Goal: Navigation & Orientation: Find specific page/section

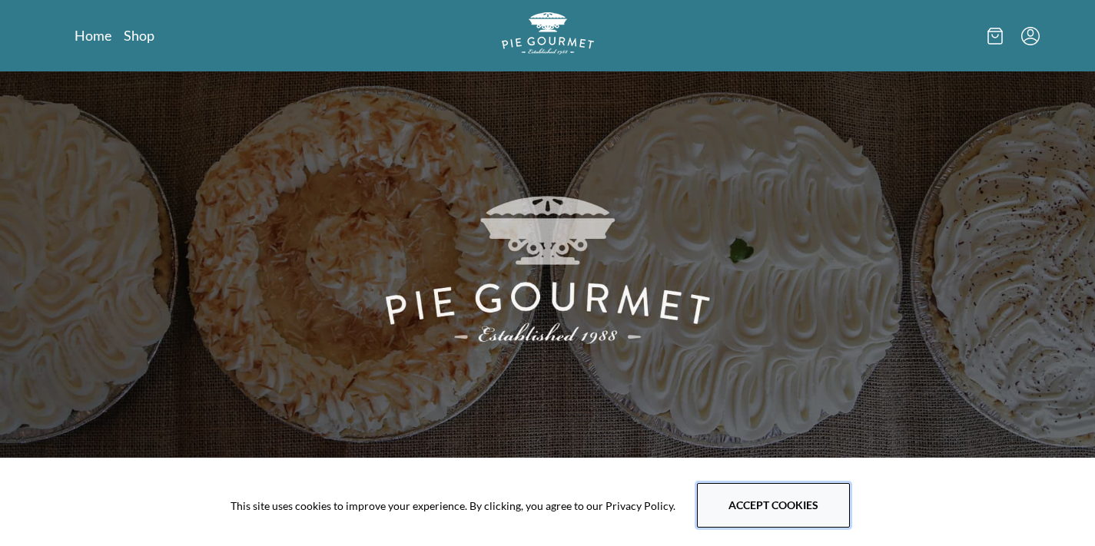
click at [781, 510] on button "Accept cookies" at bounding box center [773, 505] width 153 height 45
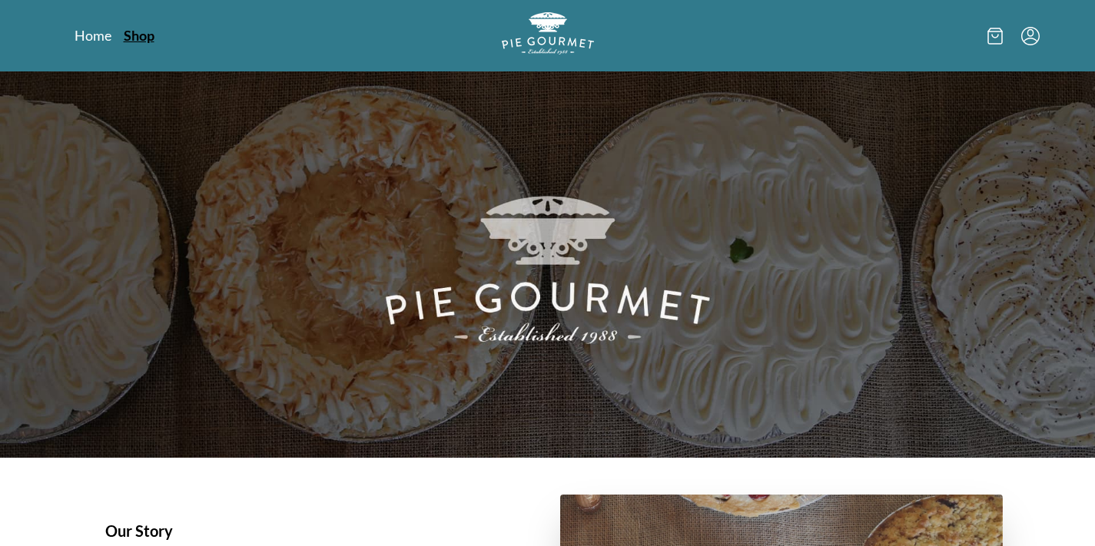
click at [144, 41] on link "Shop" at bounding box center [139, 35] width 31 height 18
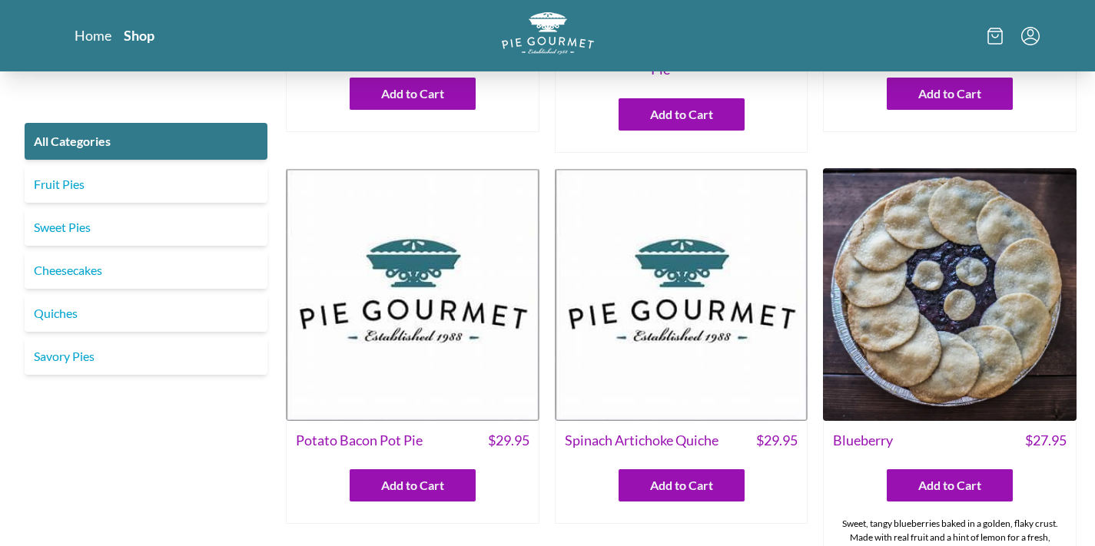
scroll to position [308, 0]
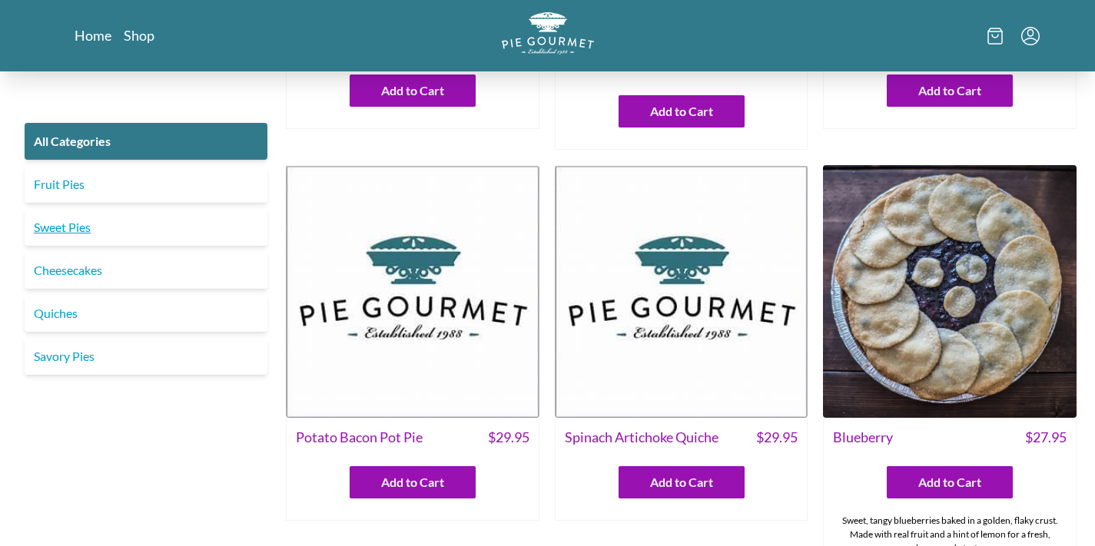
click at [155, 225] on link "Sweet Pies" at bounding box center [146, 227] width 243 height 37
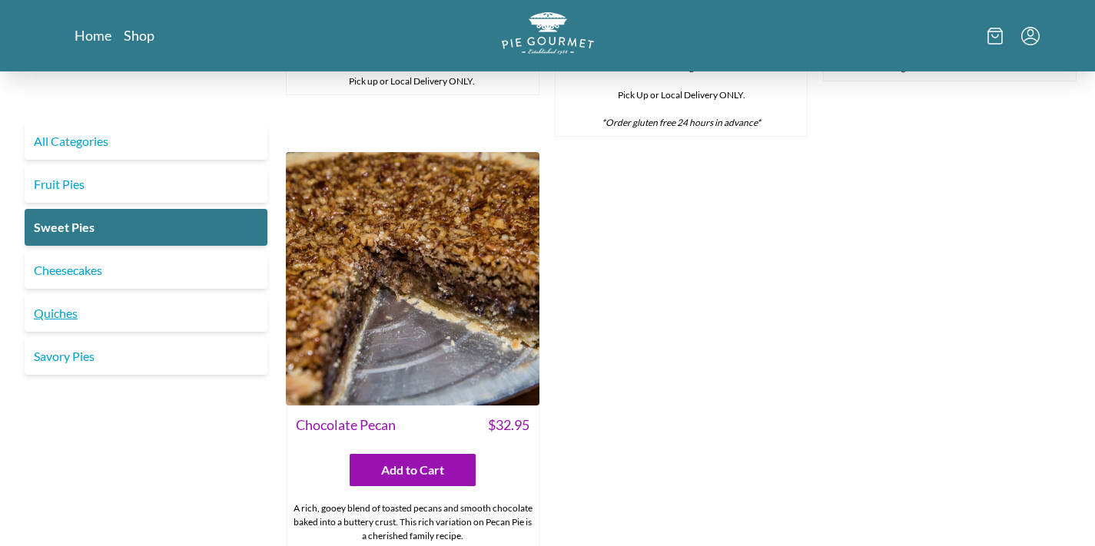
scroll to position [886, 0]
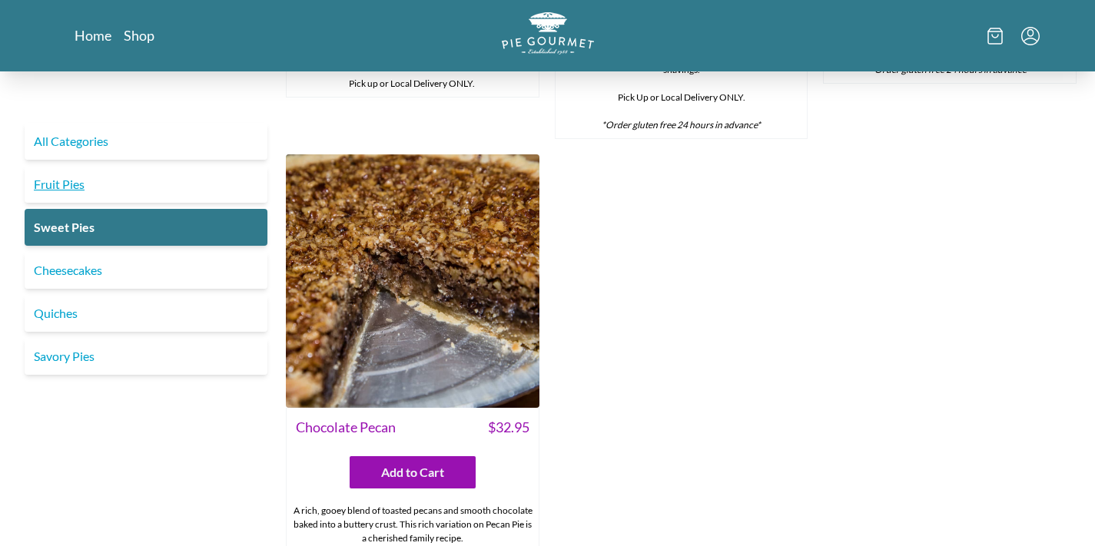
click at [220, 192] on link "Fruit Pies" at bounding box center [146, 184] width 243 height 37
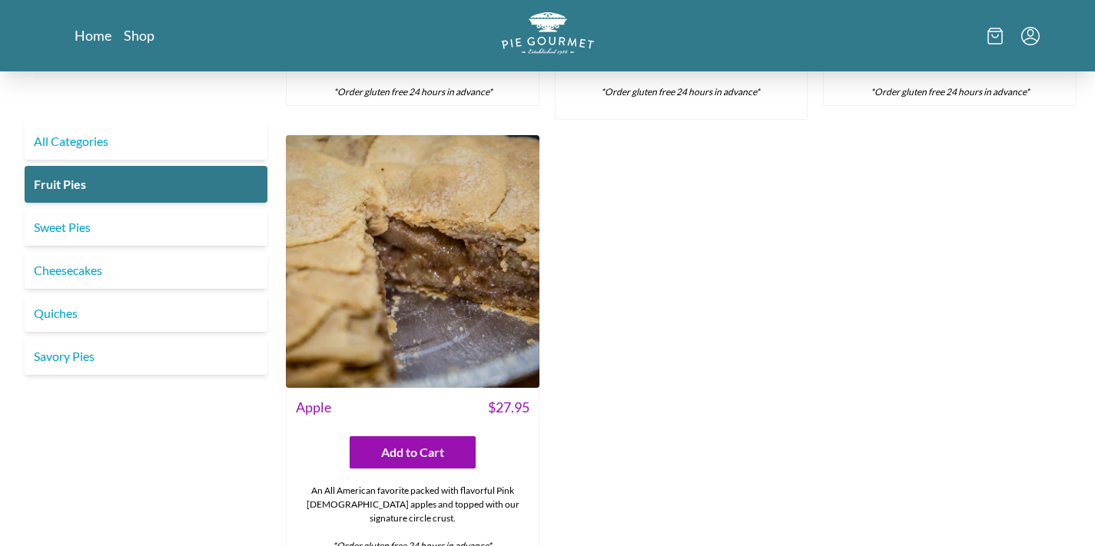
scroll to position [1318, 0]
